Goal: Task Accomplishment & Management: Manage account settings

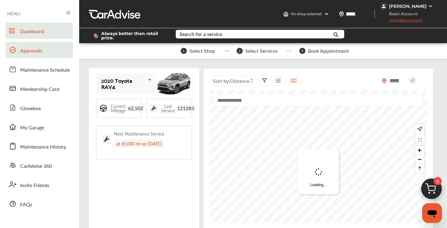
click at [45, 54] on link "Approvals" at bounding box center [39, 50] width 67 height 16
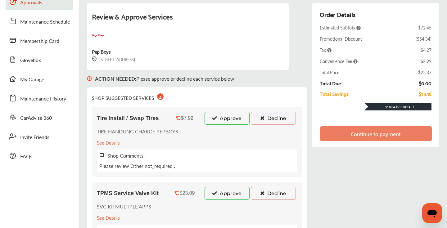
scroll to position [66, 0]
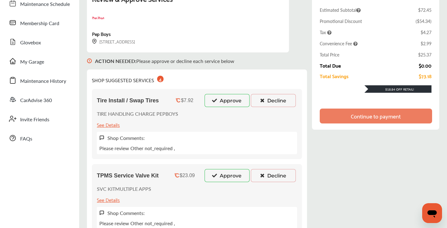
click at [265, 102] on icon at bounding box center [262, 100] width 6 height 4
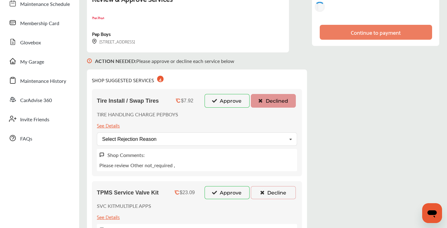
click at [263, 191] on icon at bounding box center [262, 192] width 6 height 4
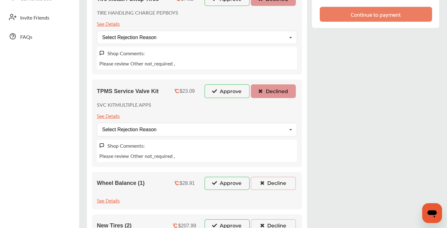
click at [264, 187] on button "Decline" at bounding box center [273, 183] width 45 height 13
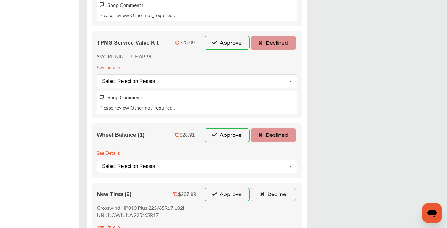
scroll to position [252, 0]
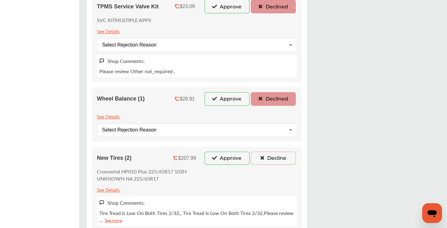
click at [271, 158] on button "Decline" at bounding box center [273, 158] width 45 height 13
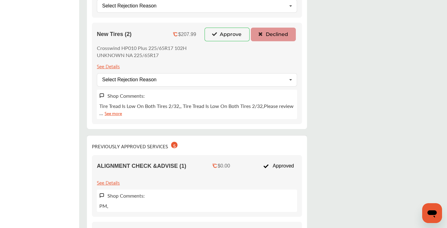
scroll to position [375, 0]
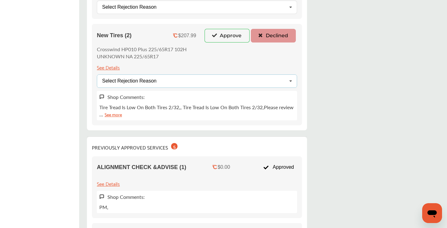
click at [273, 82] on div "Select Rejection Reason Price Not Required More Info Needed Other" at bounding box center [197, 80] width 200 height 13
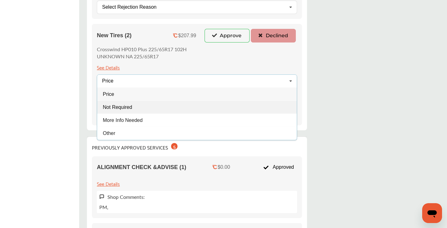
click at [229, 107] on div "Not Required" at bounding box center [196, 106] width 199 height 13
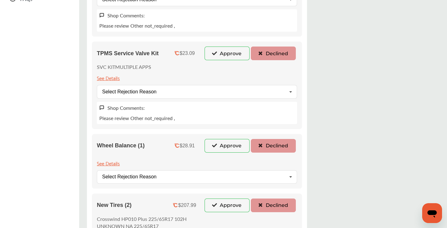
scroll to position [181, 0]
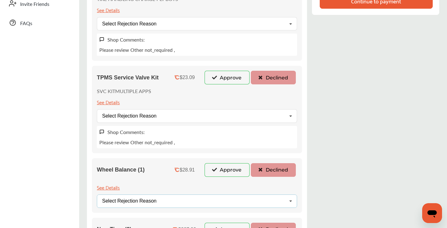
click at [225, 202] on div "Select Rejection Reason Price Not Required More Info Needed Other" at bounding box center [197, 200] width 200 height 13
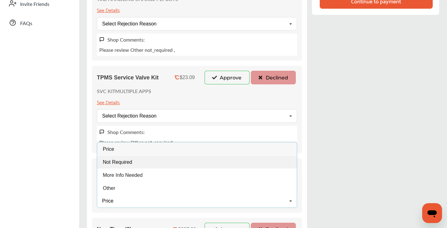
click at [162, 165] on div "Not Required" at bounding box center [196, 161] width 199 height 13
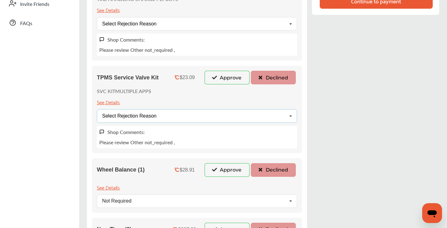
click at [189, 112] on div "Select Rejection Reason Price Not Required More Info Needed Other" at bounding box center [197, 115] width 200 height 13
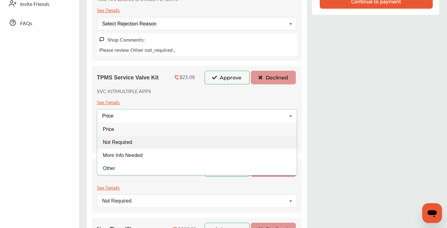
click at [148, 140] on div "Not Required" at bounding box center [196, 142] width 199 height 13
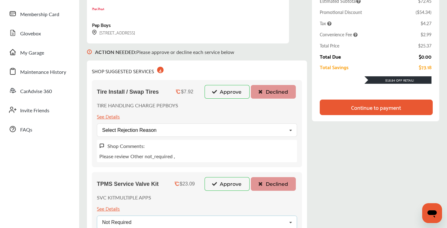
scroll to position [71, 0]
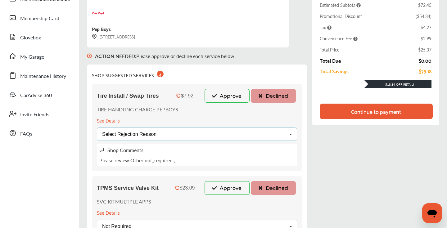
click at [178, 132] on div "Select Rejection Reason Price Not Required More Info Needed Other" at bounding box center [197, 133] width 200 height 13
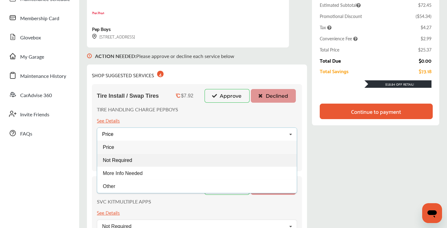
click at [145, 162] on div "Not Required" at bounding box center [196, 159] width 199 height 13
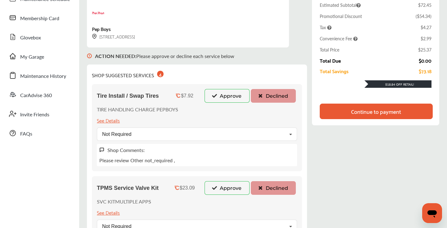
click at [357, 111] on div "Continue to payment" at bounding box center [376, 111] width 50 height 6
